Goal: Task Accomplishment & Management: Complete application form

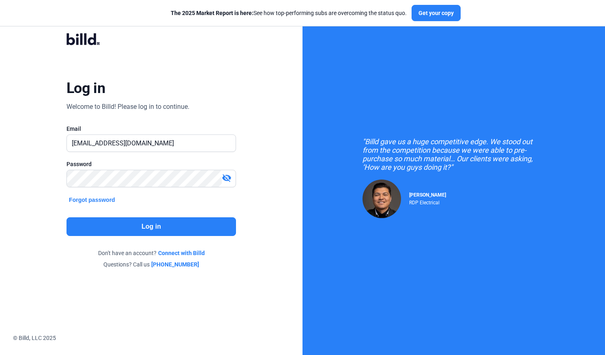
click at [118, 222] on button "Log in" at bounding box center [152, 226] width 170 height 19
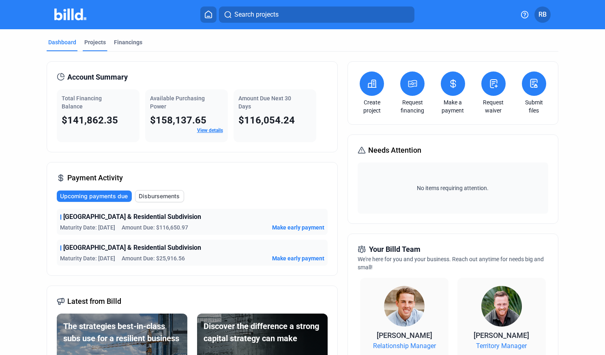
click at [91, 43] on div "Projects" at bounding box center [95, 42] width 22 height 8
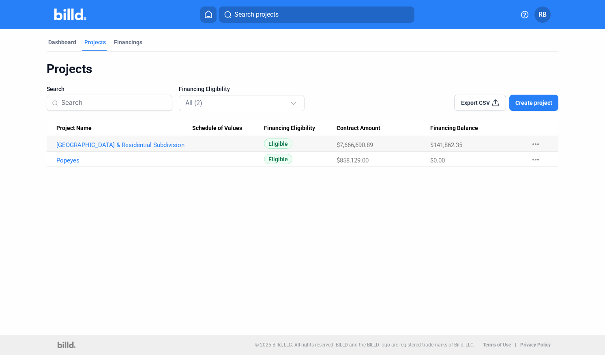
click at [530, 107] on button "Create project" at bounding box center [534, 103] width 49 height 16
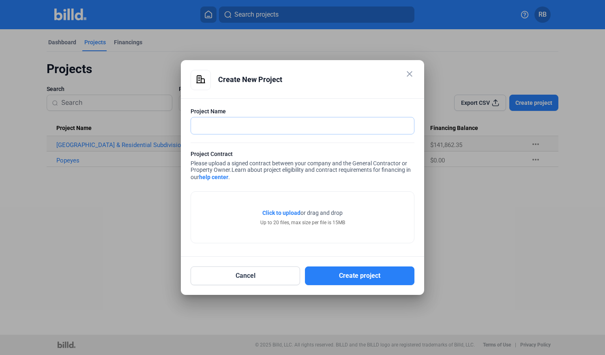
click at [325, 123] on input "text" at bounding box center [302, 125] width 223 height 17
type input "Wawa"
